Goal: Transaction & Acquisition: Register for event/course

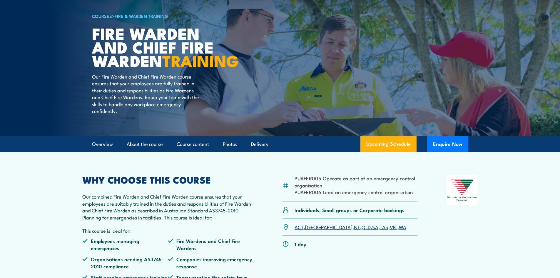
scroll to position [88, 0]
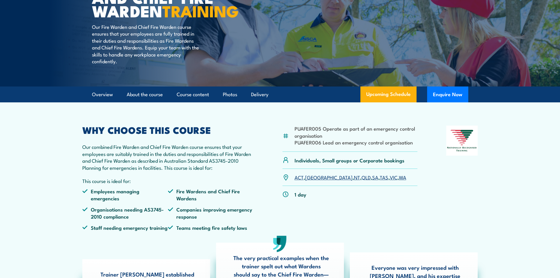
click at [372, 180] on link "SA" at bounding box center [375, 176] width 6 height 7
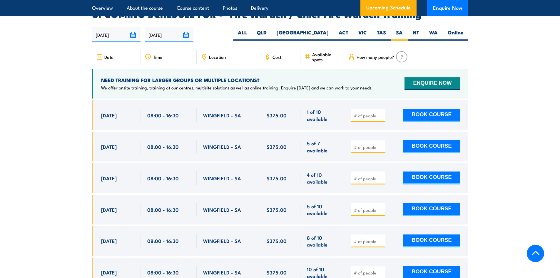
scroll to position [1040, 0]
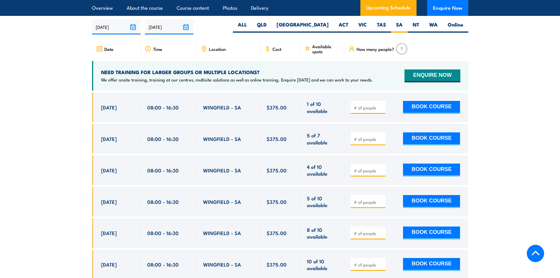
click at [372, 167] on input "number" at bounding box center [368, 170] width 29 height 6
type input "1"
click at [429, 170] on button "BOOK COURSE" at bounding box center [431, 169] width 57 height 13
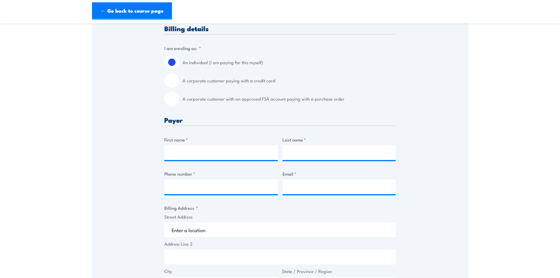
scroll to position [147, 0]
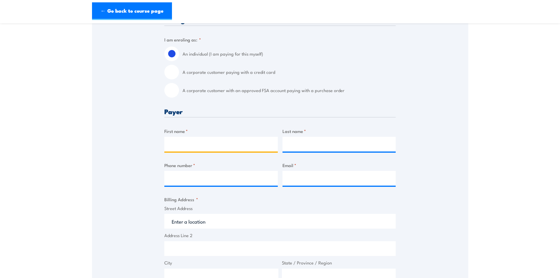
click at [217, 144] on input "First name *" at bounding box center [220, 144] width 113 height 15
type input "Maddison"
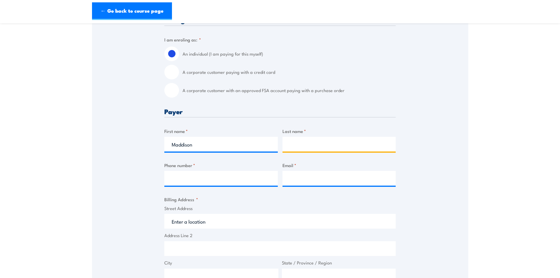
click at [324, 140] on input "Last name *" at bounding box center [338, 144] width 113 height 15
type input "Bruce"
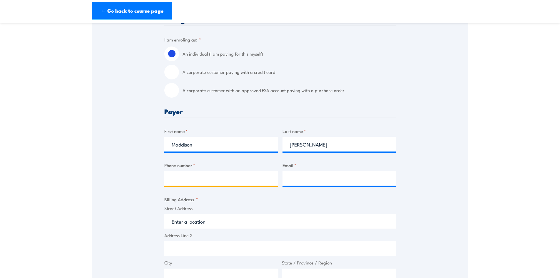
click at [213, 173] on input "Phone number *" at bounding box center [220, 178] width 113 height 15
type input "0458715891"
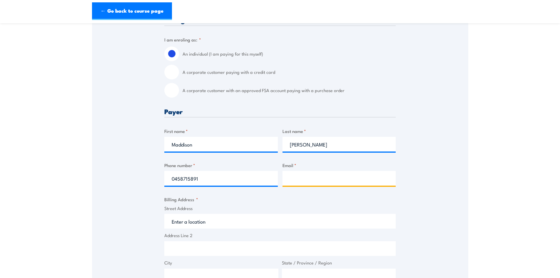
click at [324, 180] on input "Email *" at bounding box center [338, 178] width 113 height 15
click at [280, 174] on div "Billing details I am enroling as: * An individual (I am paying for this myself)…" at bounding box center [279, 254] width 231 height 476
click at [308, 177] on input "Email *" at bounding box center [338, 178] width 113 height 15
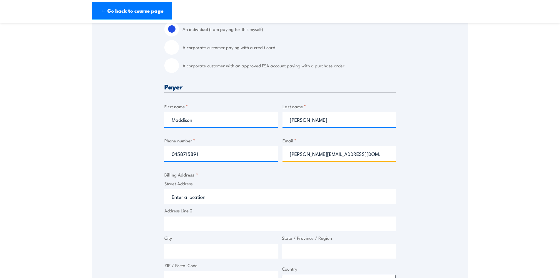
scroll to position [206, 0]
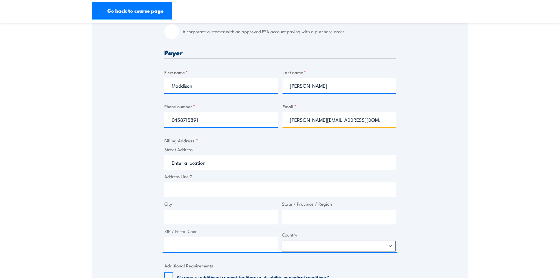
type input "[PERSON_NAME][EMAIL_ADDRESS][DOMAIN_NAME]"
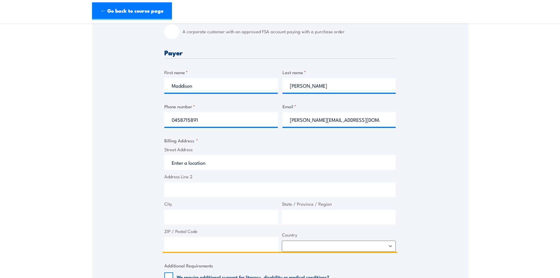
click at [194, 165] on input "Street Address" at bounding box center [279, 162] width 231 height 15
click at [109, 170] on div "Speak to a specialist CALL 1300 885 530 CALL 1300 885 530 " * " indicates requi…" at bounding box center [280, 166] width 376 height 540
drag, startPoint x: 253, startPoint y: 192, endPoint x: 255, endPoint y: 189, distance: 4.4
click at [253, 192] on input "Address Line 2" at bounding box center [279, 189] width 231 height 15
click at [279, 163] on input "Building 20, Charles Sturt Industrial Estate" at bounding box center [279, 162] width 231 height 15
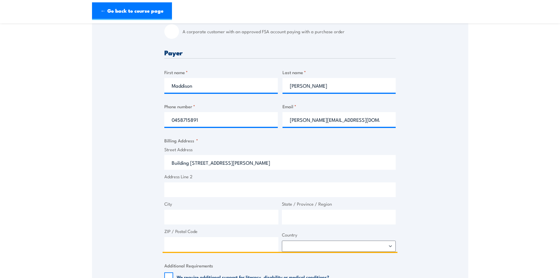
type input "Building 20, Charles Sturt Industrial Estate, Cheltenham Parade, Woodville"
click at [177, 214] on input "City" at bounding box center [221, 216] width 114 height 15
type input "Adelaide"
click at [369, 216] on input "State / Province / Region" at bounding box center [339, 216] width 114 height 15
type input "SA"
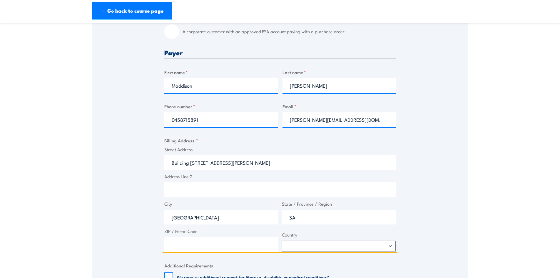
click at [202, 244] on input "ZIP / Postal Code" at bounding box center [221, 244] width 114 height 15
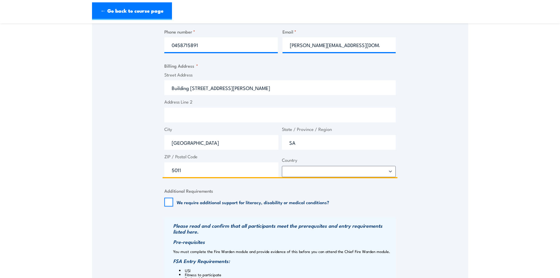
scroll to position [294, 0]
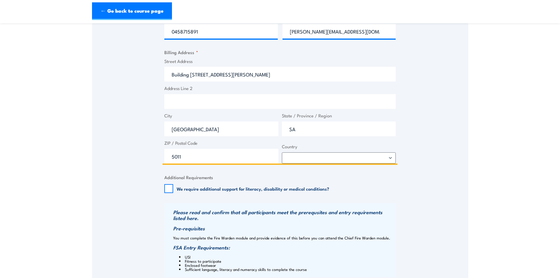
type input "5011"
click at [320, 160] on select "Afghanistan Albania Algeria American Samoa Andorra Angola Anguilla Antarctica A…" at bounding box center [339, 157] width 114 height 11
select select "[GEOGRAPHIC_DATA]"
click at [282, 152] on select "Afghanistan Albania Algeria American Samoa Andorra Angola Anguilla Antarctica A…" at bounding box center [339, 157] width 114 height 11
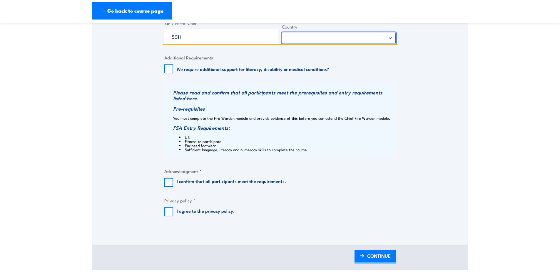
scroll to position [441, 0]
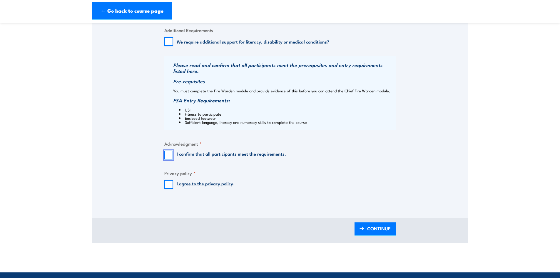
click at [165, 153] on input "I confirm that all participants meet the requirements." at bounding box center [168, 154] width 9 height 9
checkbox input "true"
click at [167, 185] on input "I agree to the privacy policy ." at bounding box center [168, 184] width 9 height 9
checkbox input "true"
click at [366, 226] on link "CONTINUE" at bounding box center [374, 229] width 41 height 14
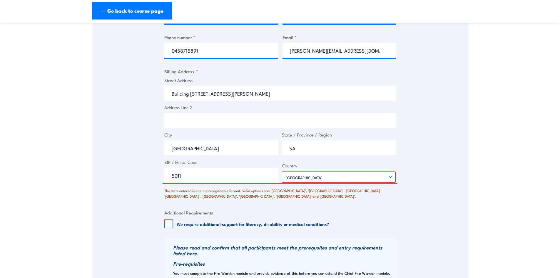
scroll to position [309, 0]
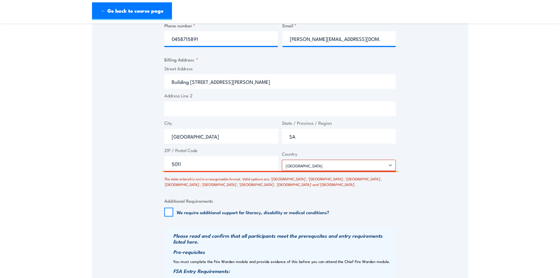
click at [311, 136] on input "SA" at bounding box center [339, 136] width 114 height 15
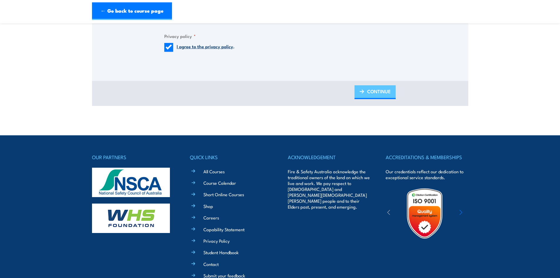
scroll to position [526, 0]
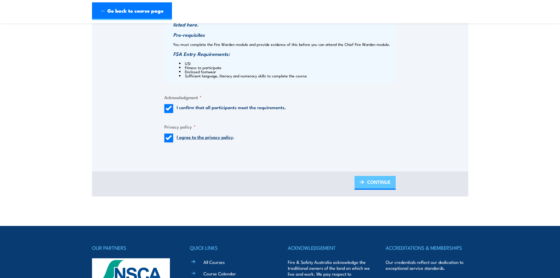
type input "South Australia"
click at [380, 177] on span "CONTINUE" at bounding box center [379, 182] width 24 height 16
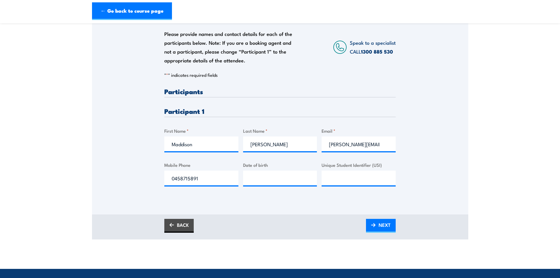
scroll to position [88, 0]
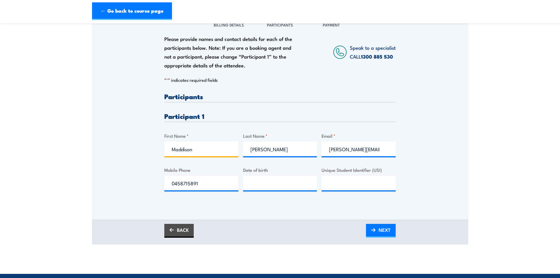
drag, startPoint x: 196, startPoint y: 150, endPoint x: 127, endPoint y: 148, distance: 68.2
click at [127, 148] on div "Please provide names and contact details for each of the participants below. No…" at bounding box center [280, 108] width 376 height 189
click at [182, 147] on input "Nan" at bounding box center [201, 148] width 74 height 15
drag, startPoint x: 194, startPoint y: 151, endPoint x: 245, endPoint y: 150, distance: 51.7
click at [245, 150] on div "Please provide names and contact details for each of the participants below. No…" at bounding box center [279, 147] width 231 height 108
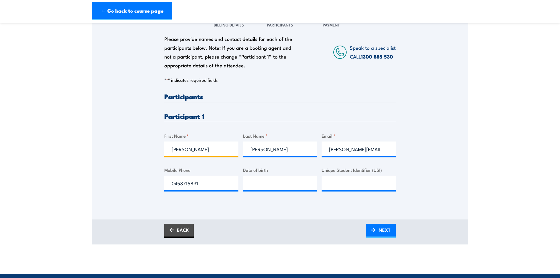
type input "Nandhini"
drag, startPoint x: 269, startPoint y: 151, endPoint x: 232, endPoint y: 153, distance: 36.8
click at [232, 153] on div "Please provide names and contact details for each of the participants below. No…" at bounding box center [279, 147] width 231 height 108
paste input "Shivakumar"
type input "Shivakumar"
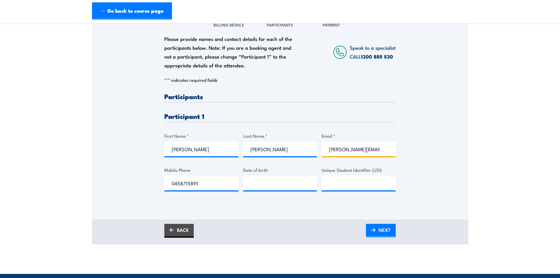
click at [378, 155] on input "maddison.bruce@edandg.com.au" at bounding box center [358, 148] width 74 height 15
drag, startPoint x: 329, startPoint y: 149, endPoint x: 411, endPoint y: 149, distance: 82.5
click at [411, 149] on div "Please provide names and contact details for each of the participants below. No…" at bounding box center [280, 108] width 376 height 189
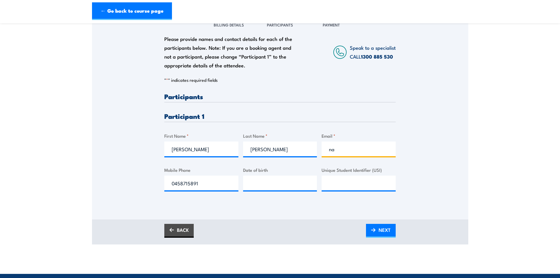
drag, startPoint x: 350, startPoint y: 151, endPoint x: 309, endPoint y: 153, distance: 40.6
click at [309, 153] on div "Please provide names and contact details for each of the participants below. No…" at bounding box center [279, 147] width 231 height 108
paste input "ndhini.shivakumar@edandg.com.au"
type input "nandhini.shivakumar@edandg.com.au"
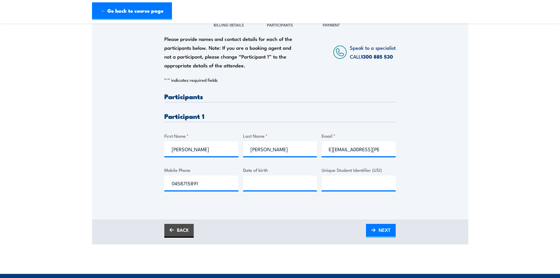
scroll to position [0, 0]
drag, startPoint x: 218, startPoint y: 185, endPoint x: 121, endPoint y: 185, distance: 96.4
click at [121, 185] on div "Please provide names and contact details for each of the participants below. No…" at bounding box center [280, 108] width 376 height 189
paste input "9434997"
type input "0459434997"
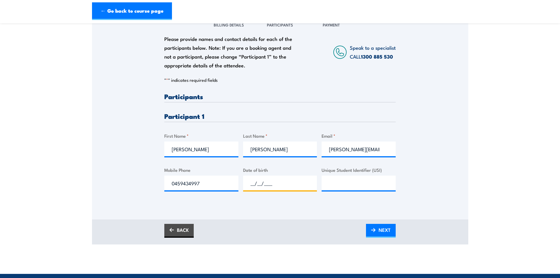
click at [281, 181] on input "__/__/____" at bounding box center [280, 182] width 74 height 15
type input "28/12/1994"
click at [310, 216] on div "Please provide names and contact details for each of the participants below. No…" at bounding box center [280, 116] width 376 height 205
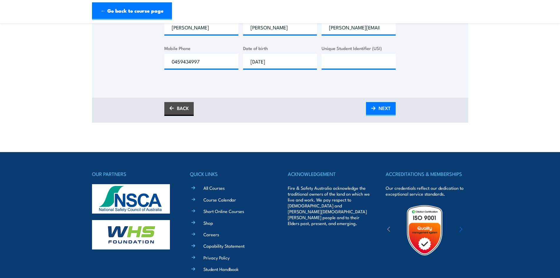
scroll to position [283, 0]
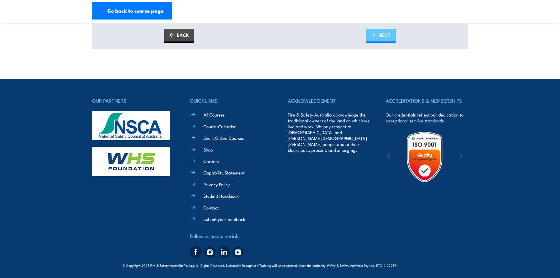
click at [386, 42] on link "NEXT" at bounding box center [381, 36] width 30 height 14
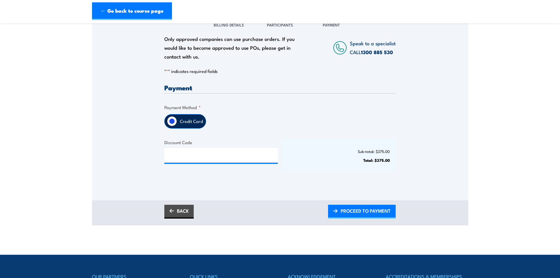
scroll to position [59, 0]
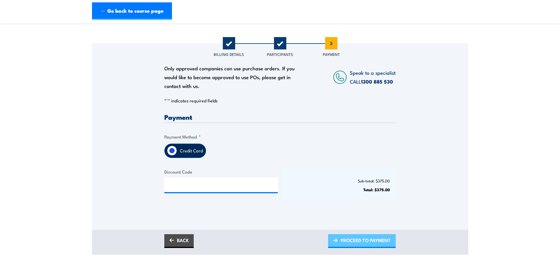
click at [359, 237] on span "PROCEED TO PAYMENT" at bounding box center [365, 240] width 50 height 16
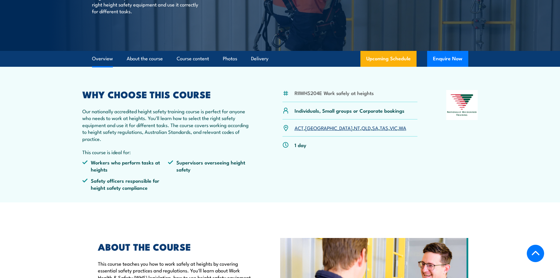
click at [372, 128] on link "SA" at bounding box center [375, 127] width 6 height 7
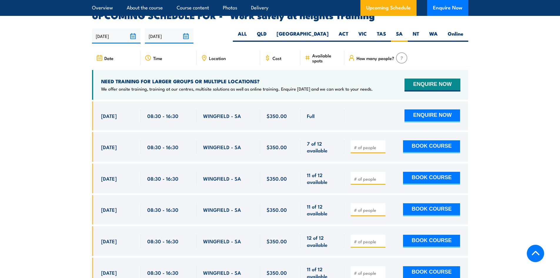
scroll to position [935, 0]
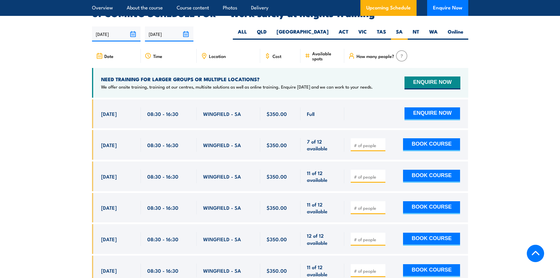
click at [45, 195] on section "UPCOMING SCHEDULE FOR - "Work safely at heights Training" [DATE] [DATE]" at bounding box center [280, 151] width 560 height 285
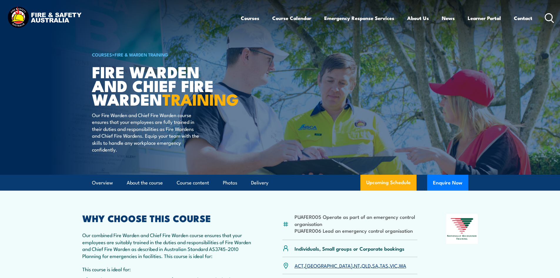
scroll to position [118, 0]
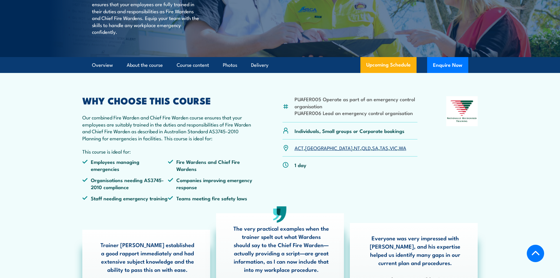
click at [372, 151] on link "SA" at bounding box center [375, 147] width 6 height 7
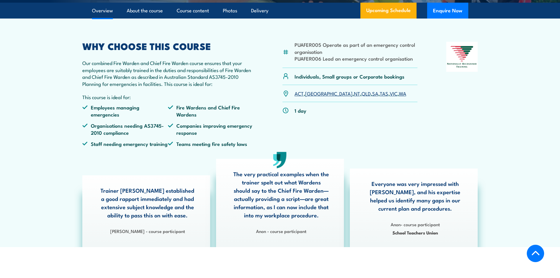
scroll to position [176, 0]
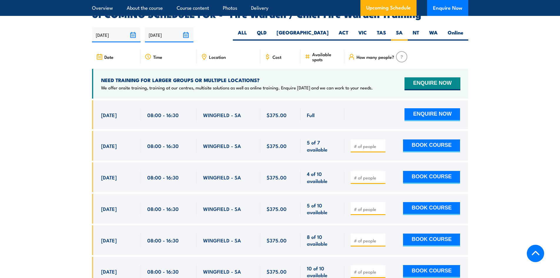
scroll to position [1040, 0]
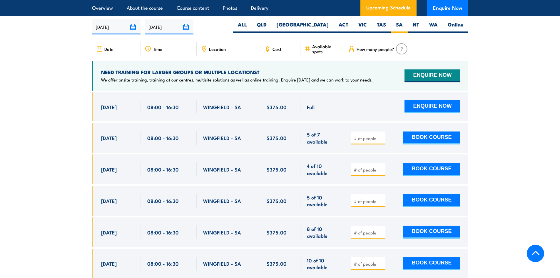
click at [375, 169] on input "number" at bounding box center [368, 170] width 29 height 6
type input "1"
click at [431, 163] on button "BOOK COURSE" at bounding box center [431, 169] width 57 height 13
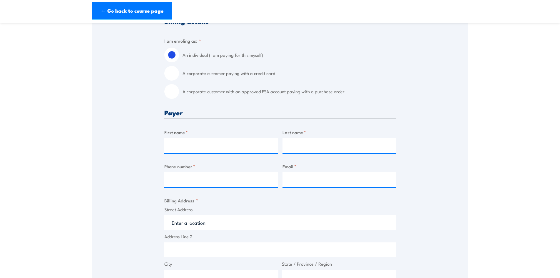
scroll to position [147, 0]
click at [191, 145] on input "First name *" at bounding box center [220, 144] width 113 height 15
type input "Maddison"
click at [315, 133] on label "Last name *" at bounding box center [338, 130] width 113 height 7
click at [315, 137] on input "Last name *" at bounding box center [338, 144] width 113 height 15
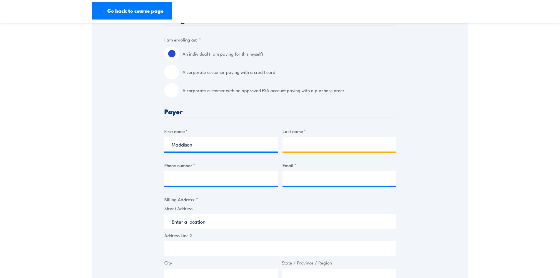
click at [316, 142] on input "Last name *" at bounding box center [338, 144] width 113 height 15
type input "Bruce"
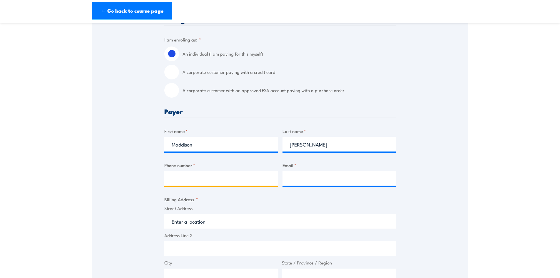
click at [236, 177] on input "Phone number *" at bounding box center [220, 178] width 113 height 15
click at [212, 174] on input "Phone number *" at bounding box center [220, 178] width 113 height 15
paste input "0458 715 891"
type input "0458 715 891"
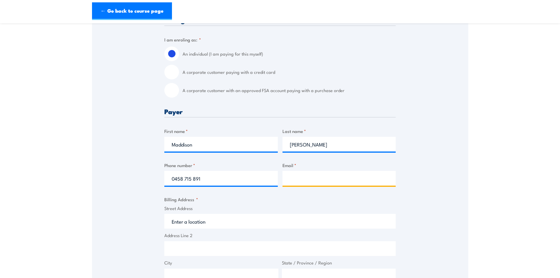
click at [306, 179] on input "Email *" at bounding box center [338, 178] width 113 height 15
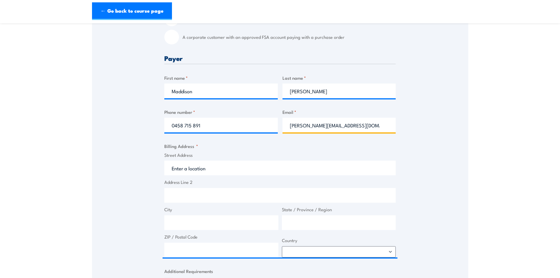
scroll to position [206, 0]
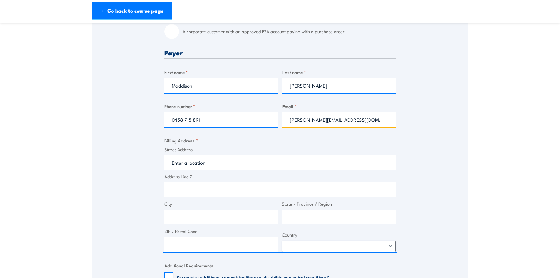
type input "maddison.bruce@edandg.com.au"
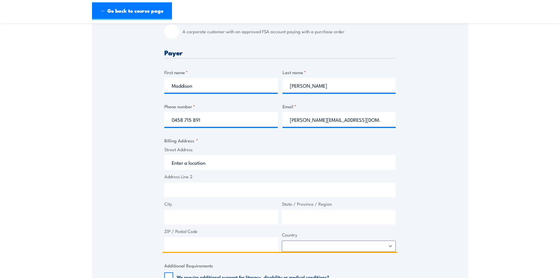
click at [189, 162] on input "Street Address" at bounding box center [279, 162] width 231 height 15
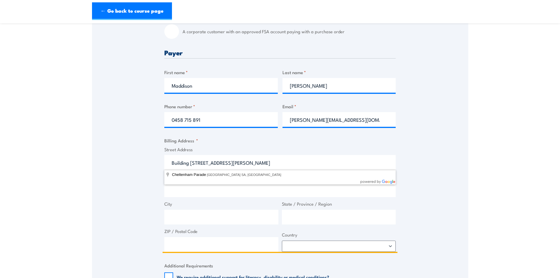
type input "Building 20, Charles Sturt Ind Est, Cheltenham Parade, Woodville"
click at [98, 203] on div "Speak to a specialist CALL [PHONE_NUMBER] CALL [PHONE_NUMBER] " * " indicates r…" at bounding box center [280, 166] width 376 height 540
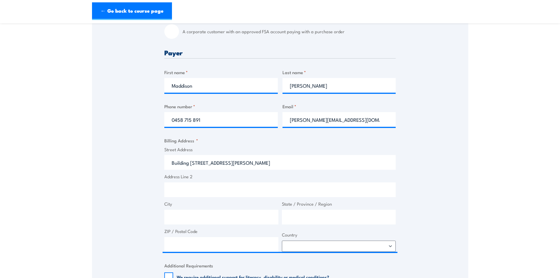
click at [199, 209] on span "City" at bounding box center [221, 212] width 118 height 24
click at [198, 211] on input "City" at bounding box center [221, 216] width 114 height 15
type input "Adelaide"
click at [321, 219] on input "State / Province / Region" at bounding box center [339, 216] width 114 height 15
type input "South Australia"
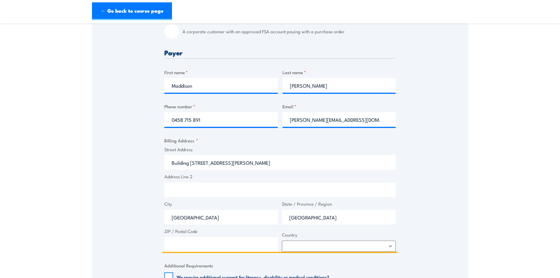
click at [264, 246] on input "ZIP / Postal Code" at bounding box center [221, 244] width 114 height 15
type input "5011"
click at [319, 249] on select "Afghanistan Albania Algeria American Samoa Andorra Angola Anguilla Antarctica A…" at bounding box center [339, 245] width 114 height 11
select select "[GEOGRAPHIC_DATA]"
click at [282, 240] on select "Afghanistan Albania Algeria American Samoa Andorra Angola Anguilla Antarctica A…" at bounding box center [339, 245] width 114 height 11
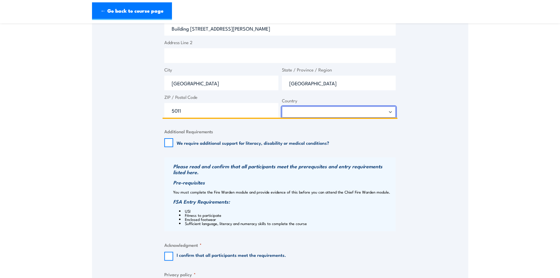
scroll to position [411, 0]
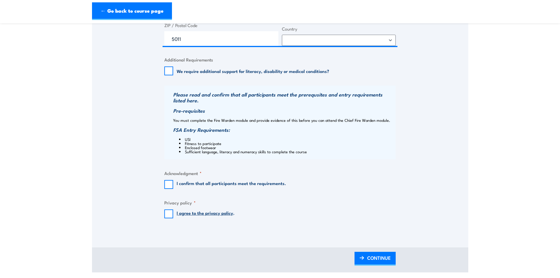
click at [170, 179] on fieldset "Acknowledgment * I confirm that all participants meet the requirements." at bounding box center [279, 178] width 231 height 19
click at [169, 211] on input "I agree to the privacy policy ." at bounding box center [168, 213] width 9 height 9
checkbox input "true"
click at [170, 184] on input "I confirm that all participants meet the requirements." at bounding box center [168, 184] width 9 height 9
checkbox input "true"
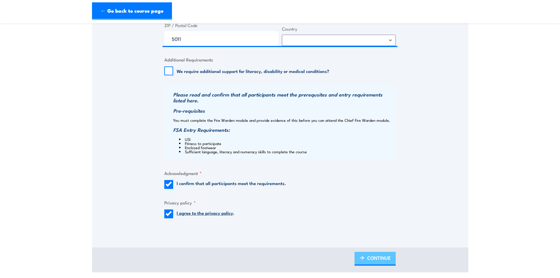
click at [368, 257] on span "CONTINUE" at bounding box center [379, 258] width 24 height 16
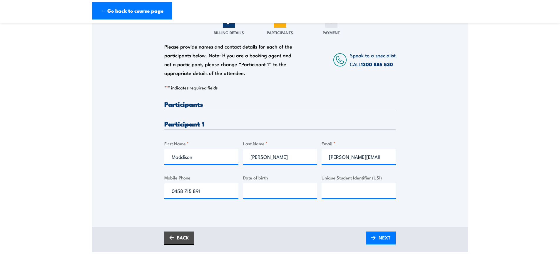
scroll to position [88, 0]
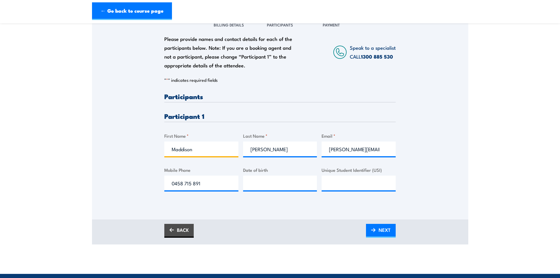
drag, startPoint x: 205, startPoint y: 150, endPoint x: 128, endPoint y: 159, distance: 77.8
click at [128, 159] on div "Please provide names and contact details for each of the participants below. No…" at bounding box center [280, 108] width 376 height 189
type input "Nandhini"
drag, startPoint x: 273, startPoint y: 145, endPoint x: 214, endPoint y: 154, distance: 59.0
click at [214, 154] on div "Please provide names and contact details for each of the participants below. No…" at bounding box center [279, 147] width 231 height 108
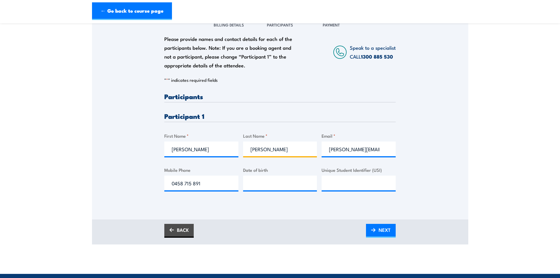
type input "Shivakumar"
drag, startPoint x: 363, startPoint y: 152, endPoint x: 313, endPoint y: 152, distance: 50.5
click at [313, 152] on div "Please provide names and contact details for each of the participants below. No…" at bounding box center [279, 147] width 231 height 108
type input "nandhini.shivakumar@edandg.com.au"
drag, startPoint x: 204, startPoint y: 187, endPoint x: 160, endPoint y: 192, distance: 44.7
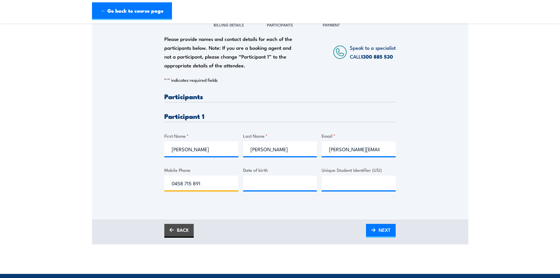
click at [160, 192] on div "Please provide names and contact details for each of the participants below. No…" at bounding box center [280, 108] width 376 height 189
paste input "9434997"
type input "0459434997"
click at [260, 179] on input "__/__/____" at bounding box center [280, 182] width 74 height 15
type input "28/12/1994"
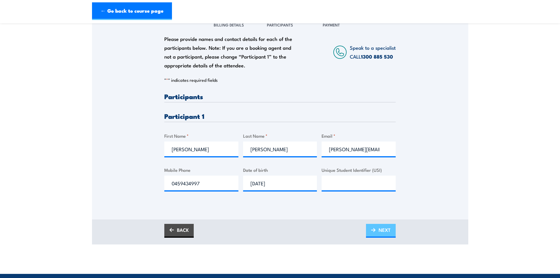
click at [384, 230] on span "NEXT" at bounding box center [384, 230] width 12 height 16
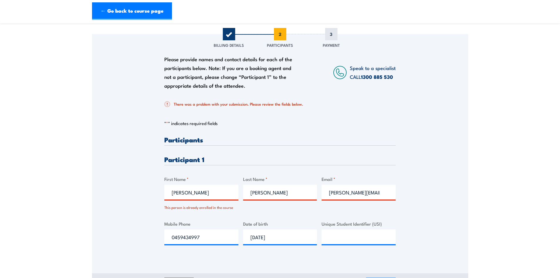
scroll to position [59, 0]
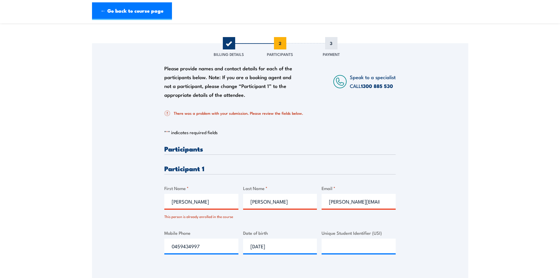
click at [229, 219] on div "This person is already enrolled in the course" at bounding box center [201, 215] width 74 height 9
click at [283, 149] on h3 "Participants" at bounding box center [279, 148] width 231 height 7
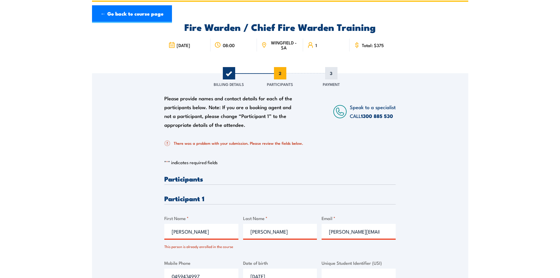
scroll to position [0, 0]
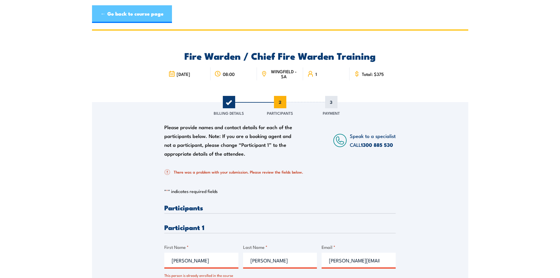
click at [140, 16] on link "← Go back to course page" at bounding box center [132, 14] width 80 height 18
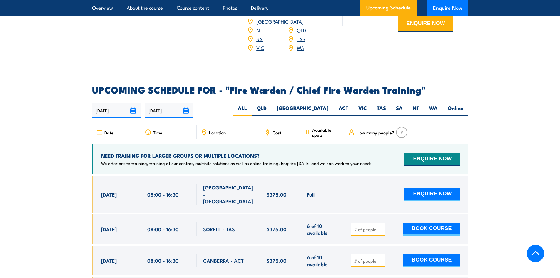
scroll to position [952, 0]
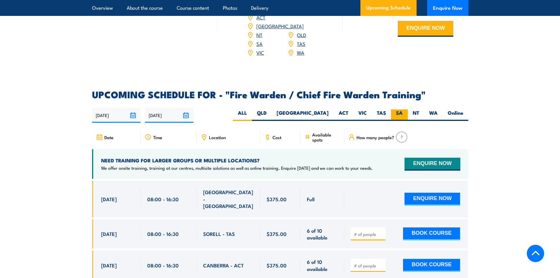
click at [403, 113] on label "SA" at bounding box center [399, 114] width 17 height 11
click at [403, 113] on input "SA" at bounding box center [404, 111] width 4 height 4
radio input "true"
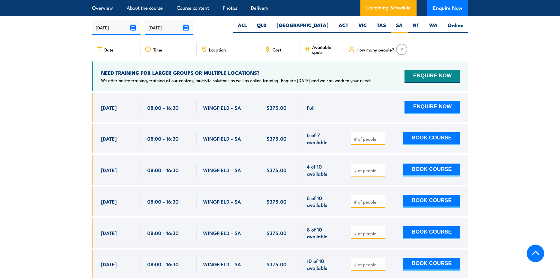
scroll to position [1040, 0]
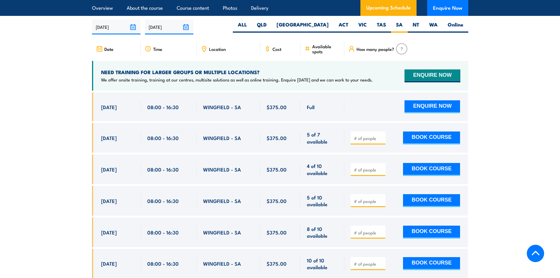
click at [362, 159] on div at bounding box center [406, 169] width 124 height 30
click at [365, 166] on span at bounding box center [368, 169] width 31 height 7
click at [362, 171] on div at bounding box center [367, 169] width 35 height 13
click at [365, 169] on input "number" at bounding box center [368, 170] width 29 height 6
type input "1"
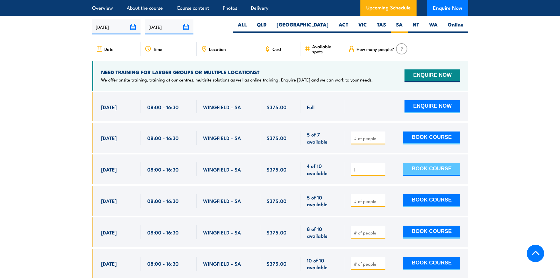
click at [430, 172] on button "BOOK COURSE" at bounding box center [431, 169] width 57 height 13
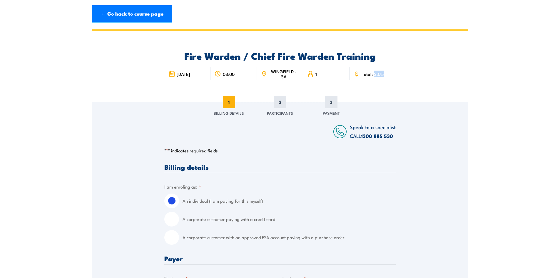
drag, startPoint x: 383, startPoint y: 75, endPoint x: 374, endPoint y: 76, distance: 9.1
click at [374, 76] on span "Total: $375" at bounding box center [373, 73] width 22 height 5
click at [382, 77] on div "Total: $375" at bounding box center [372, 73] width 46 height 13
click at [382, 73] on span "Total: $375" at bounding box center [373, 73] width 22 height 5
drag, startPoint x: 384, startPoint y: 75, endPoint x: 374, endPoint y: 76, distance: 10.1
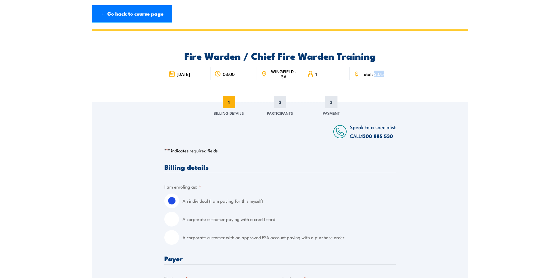
click at [374, 76] on div "Total: $375" at bounding box center [372, 73] width 46 height 13
click at [385, 76] on div "Total: $375" at bounding box center [372, 73] width 46 height 13
drag, startPoint x: 393, startPoint y: 77, endPoint x: 218, endPoint y: 65, distance: 175.2
click at [218, 65] on div "[DATE] 1" at bounding box center [279, 73] width 231 height 24
click at [405, 74] on div "Fire Warden / Chief Fire Warden Training [DATE] 1" at bounding box center [280, 66] width 376 height 71
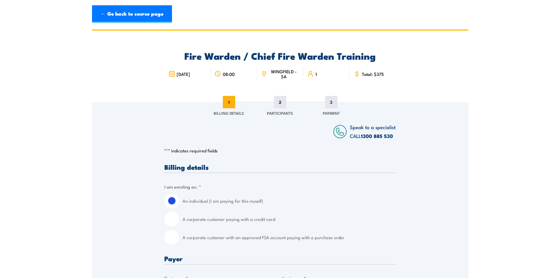
drag, startPoint x: 397, startPoint y: 137, endPoint x: 351, endPoint y: 139, distance: 46.8
drag, startPoint x: 399, startPoint y: 136, endPoint x: 350, endPoint y: 128, distance: 50.2
